Goal: Information Seeking & Learning: Learn about a topic

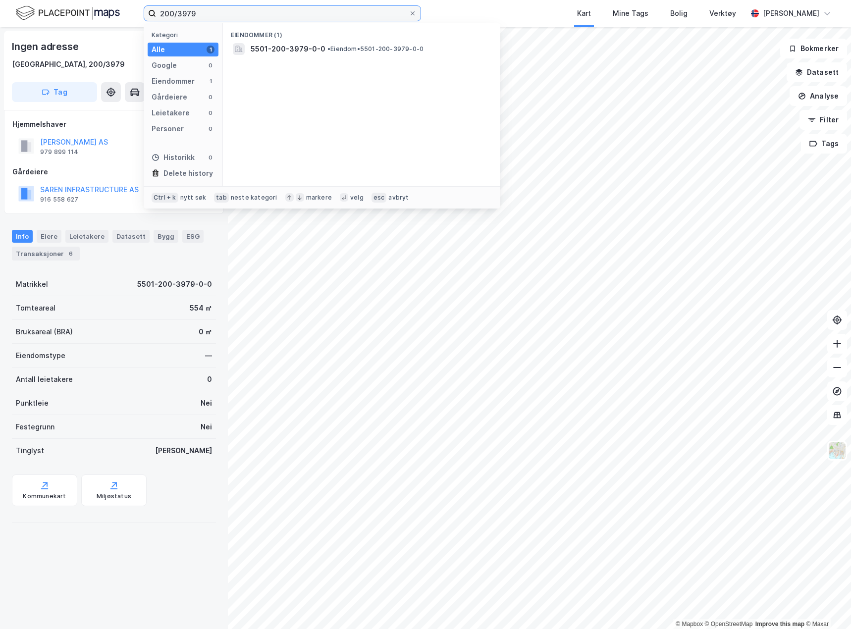
drag, startPoint x: 216, startPoint y: 15, endPoint x: 126, endPoint y: 14, distance: 90.7
click at [126, 14] on div "200/3979 Kategori Alle 1 Google 0 Eiendommer 1 Gårdeiere 0 Leietakere 0 Persone…" at bounding box center [425, 13] width 851 height 27
type input "123/21 [GEOGRAPHIC_DATA]"
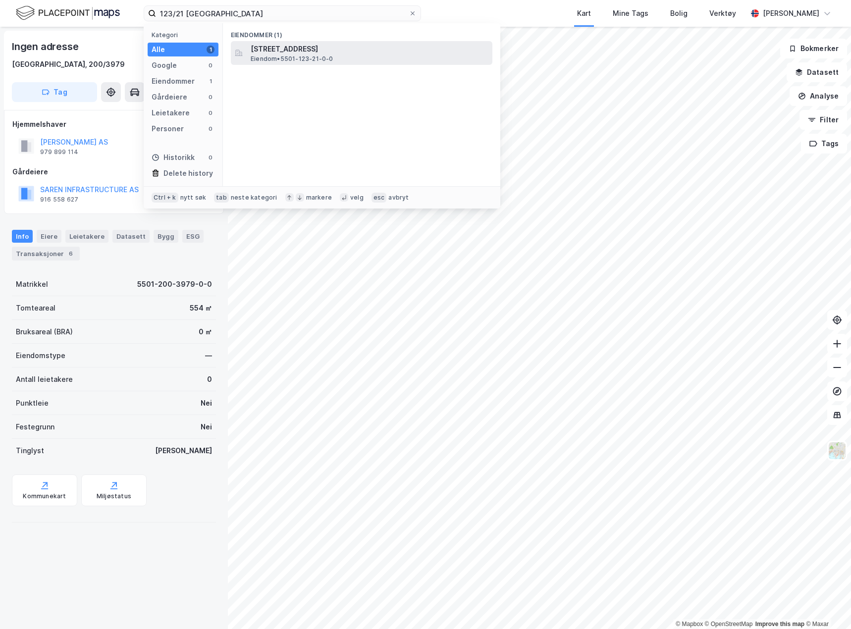
click at [296, 54] on span "[STREET_ADDRESS]" at bounding box center [370, 49] width 238 height 12
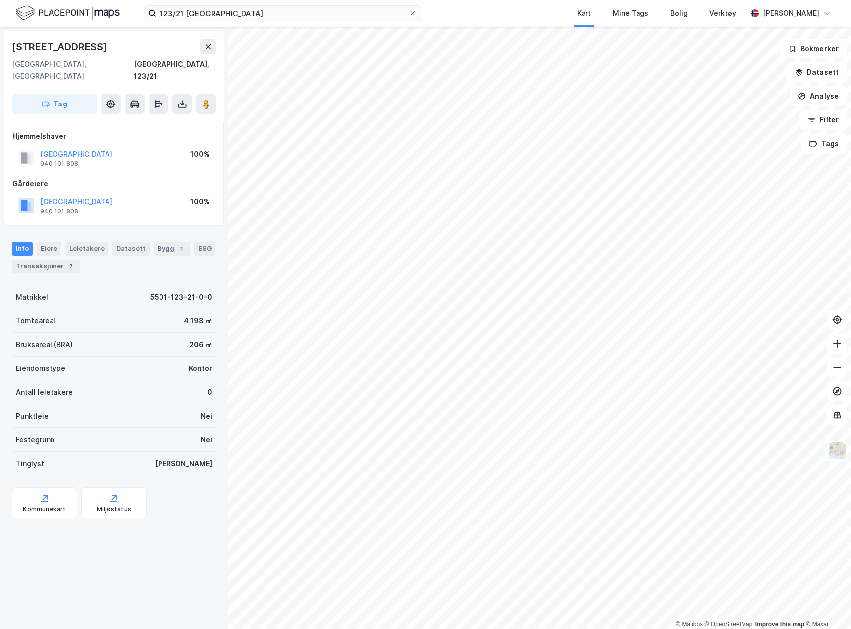
drag, startPoint x: 113, startPoint y: 45, endPoint x: 12, endPoint y: 41, distance: 101.6
click at [12, 41] on div "[STREET_ADDRESS]" at bounding box center [114, 47] width 204 height 16
copy div "[STREET_ADDRESS]"
click at [84, 242] on div "Leietakere" at bounding box center [86, 249] width 43 height 14
